Goal: Obtain resource: Download file/media

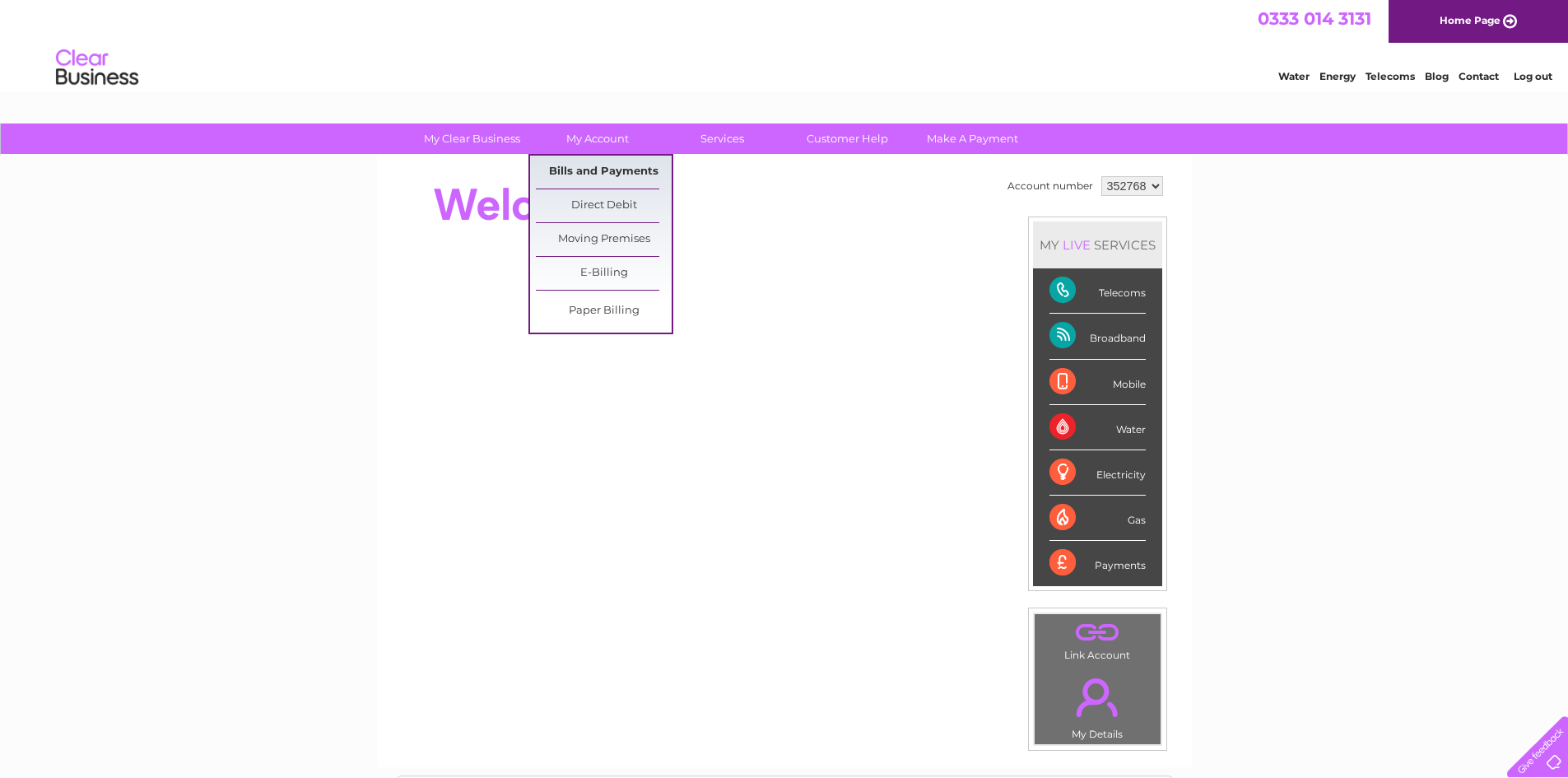
click at [598, 170] on link "Bills and Payments" at bounding box center [604, 172] width 136 height 33
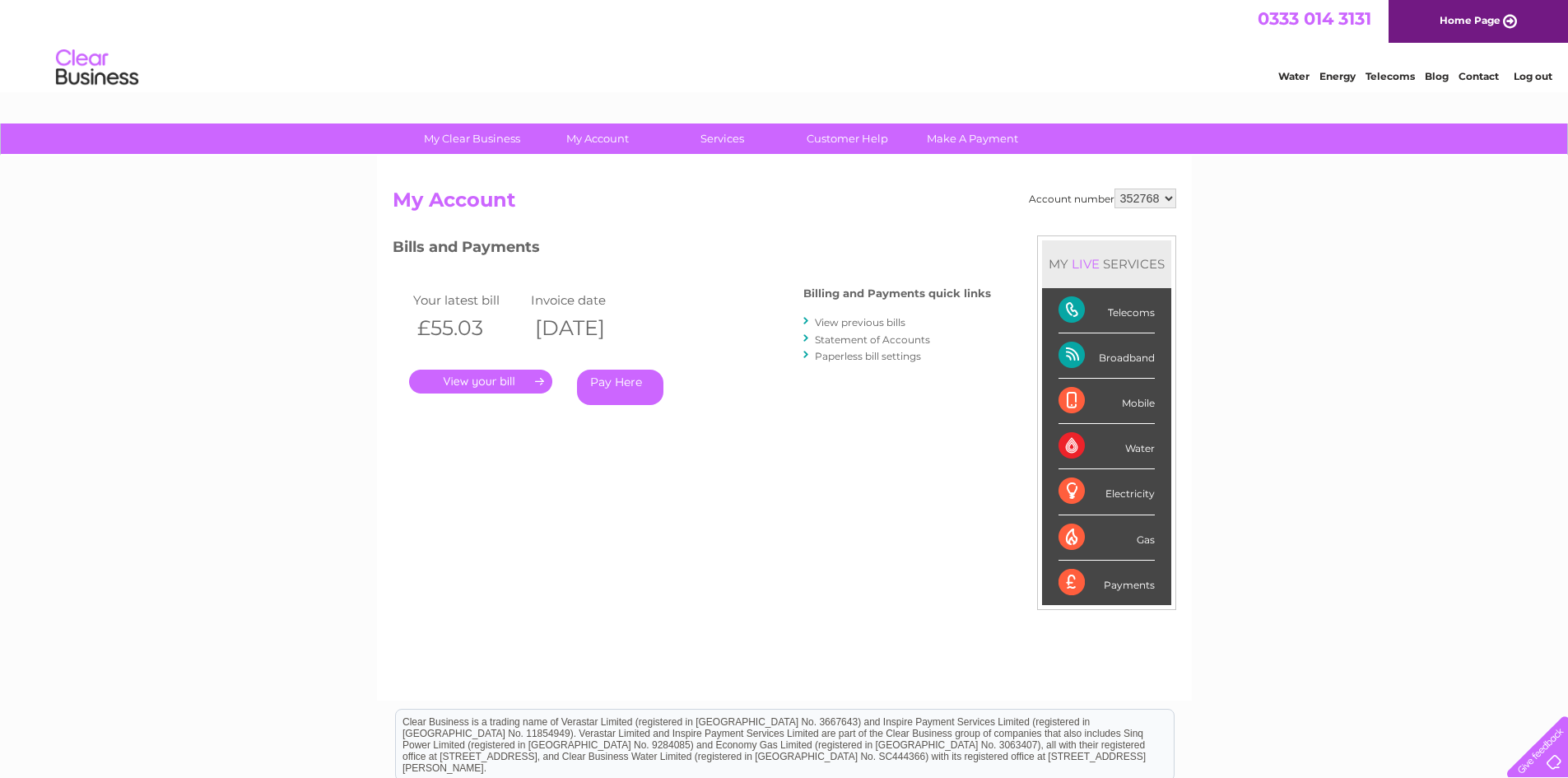
click at [475, 382] on link "." at bounding box center [481, 382] width 144 height 24
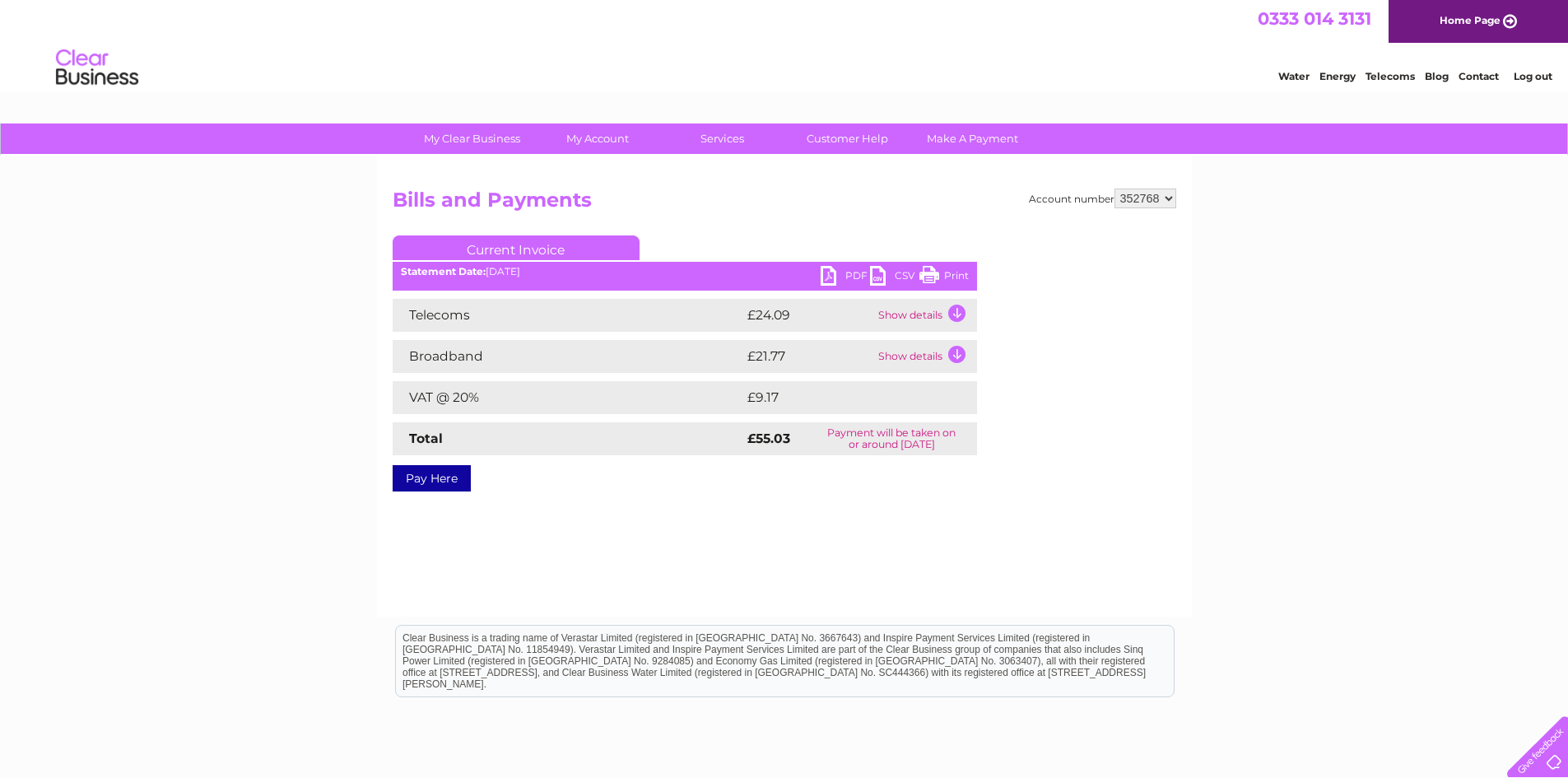
click at [827, 273] on link "PDF" at bounding box center [845, 278] width 50 height 24
click at [1165, 193] on select "352768 528338 998338 998340" at bounding box center [1146, 198] width 62 height 19
select select "528338"
click at [1115, 188] on select "352768 528338 998338 998340" at bounding box center [1146, 198] width 62 height 19
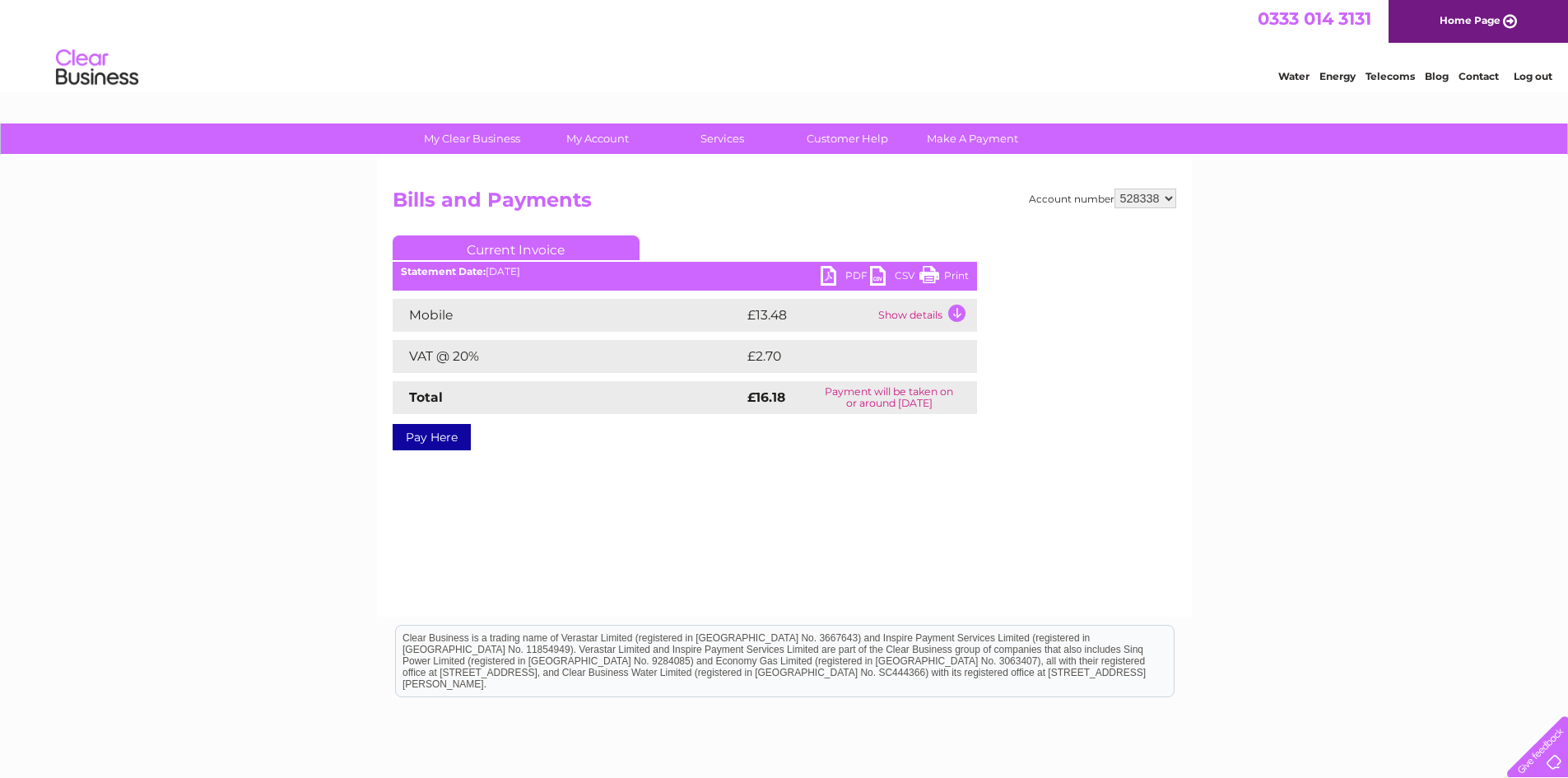
click at [824, 272] on link "PDF" at bounding box center [845, 278] width 50 height 24
